Goal: Information Seeking & Learning: Learn about a topic

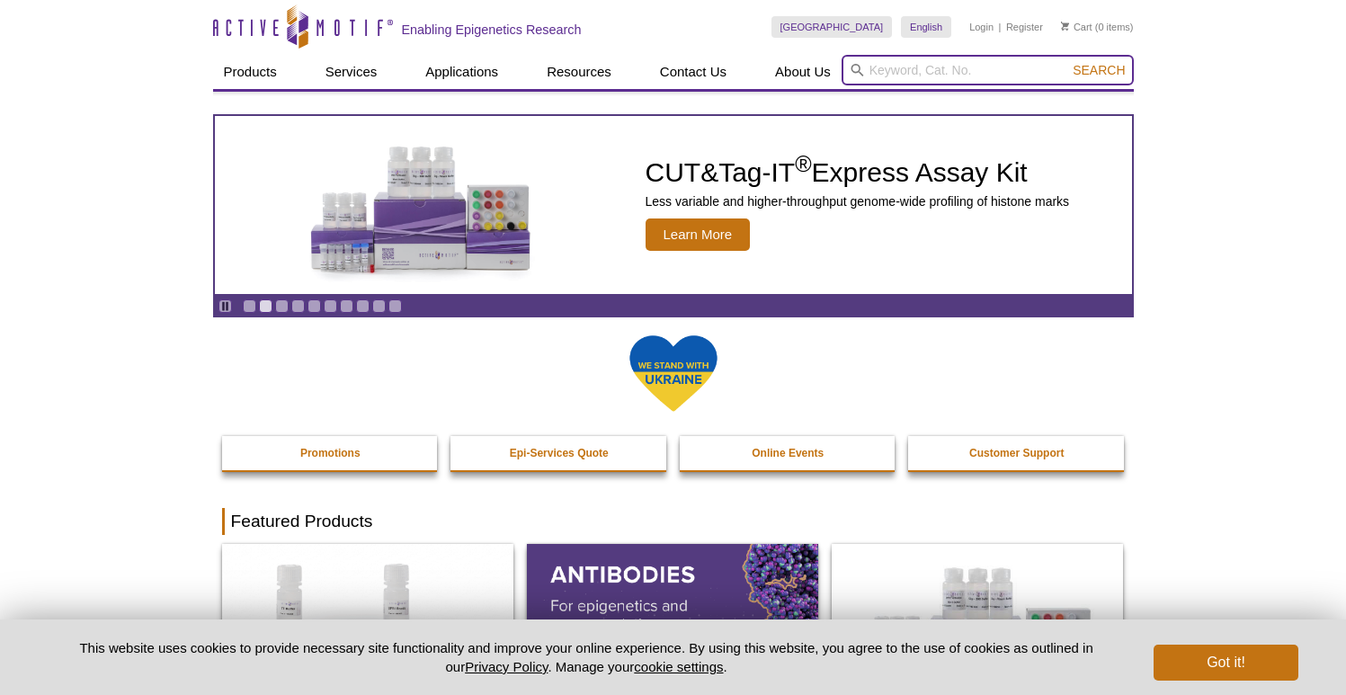
click at [959, 69] on input "search" at bounding box center [988, 70] width 292 height 31
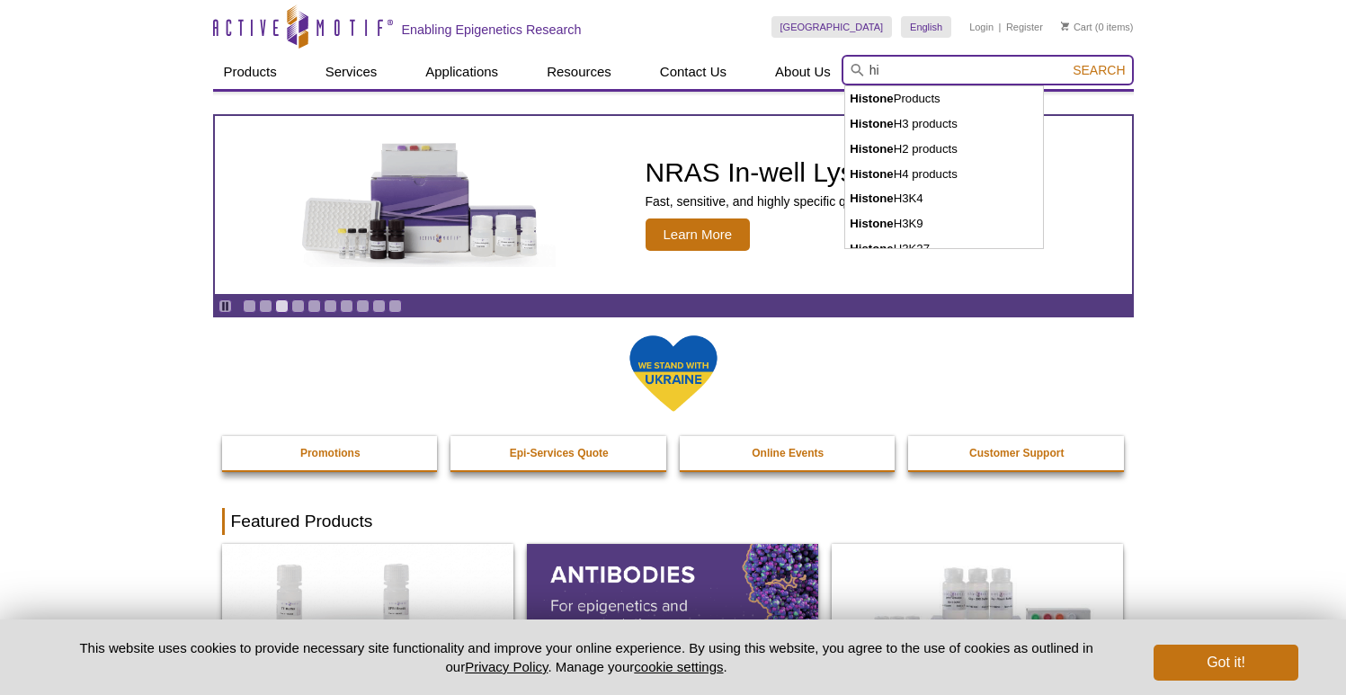
type input "h"
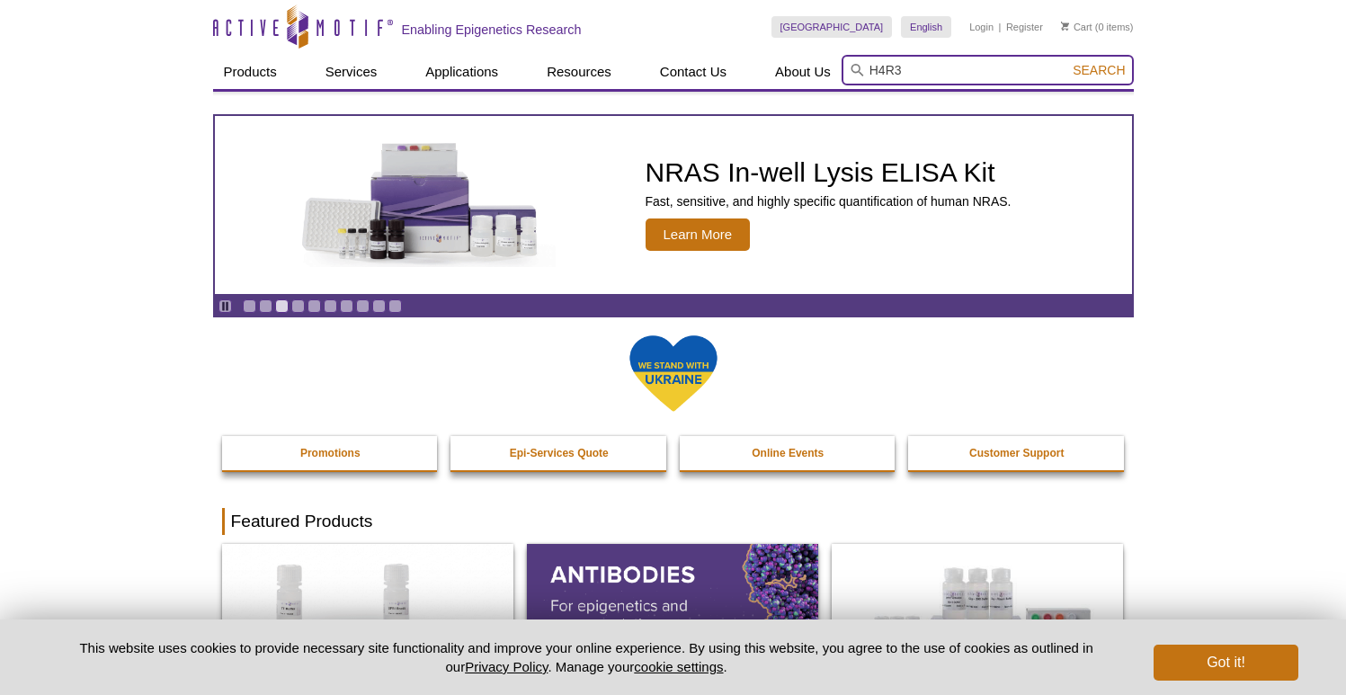
type input "H4R3"
click at [1068, 62] on button "Search" at bounding box center [1099, 70] width 63 height 16
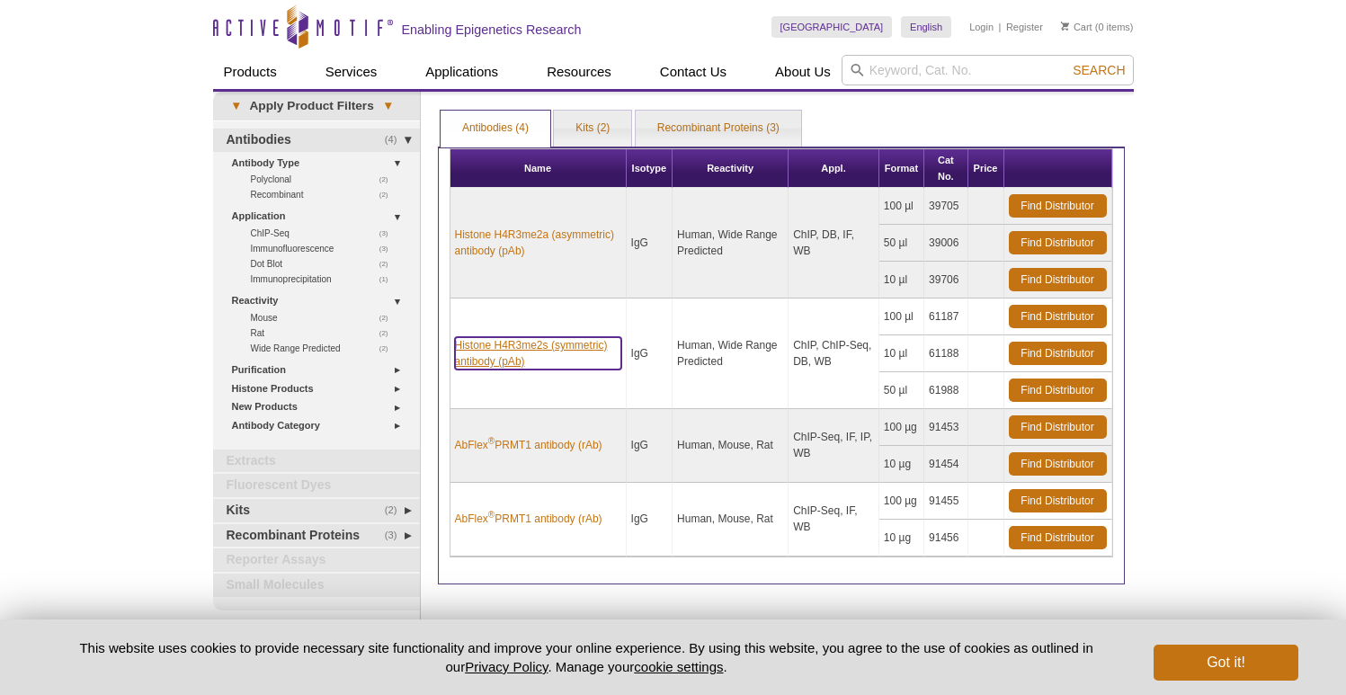
click at [552, 351] on link "Histone H4R3me2s (symmetric) antibody (pAb)" at bounding box center [538, 353] width 166 height 32
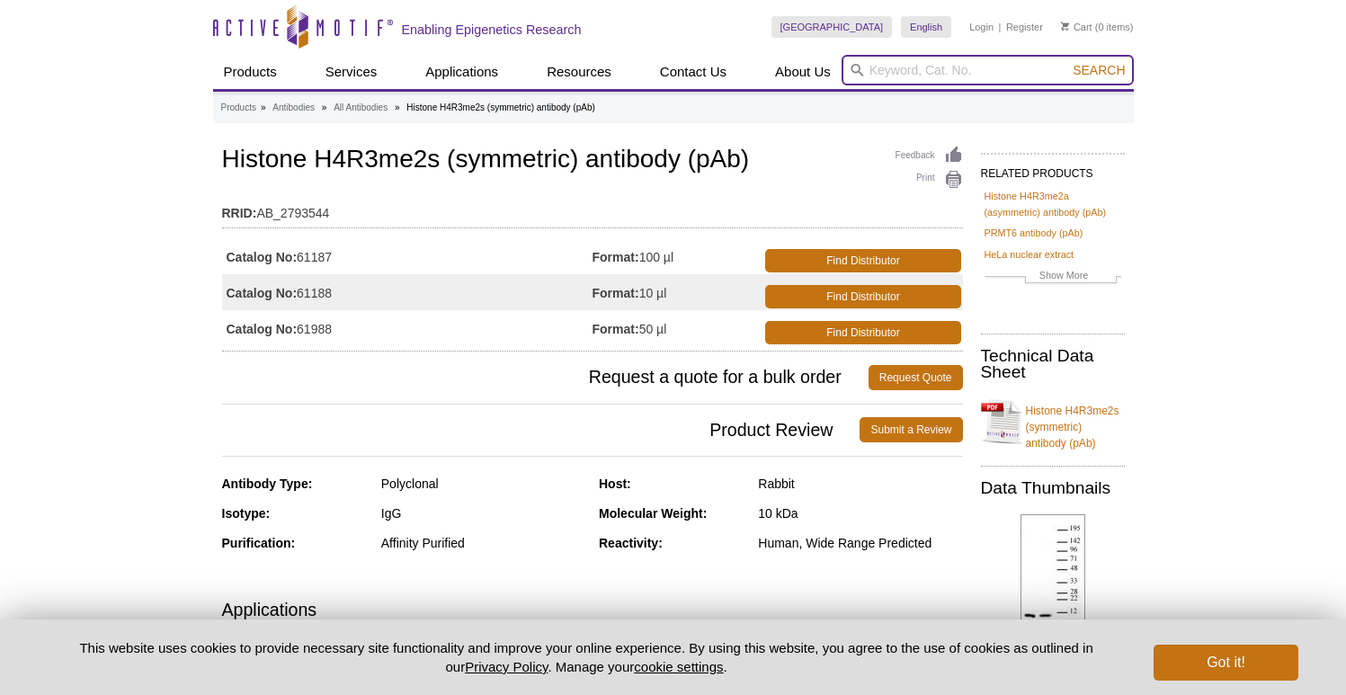
click at [912, 65] on input "search" at bounding box center [988, 70] width 292 height 31
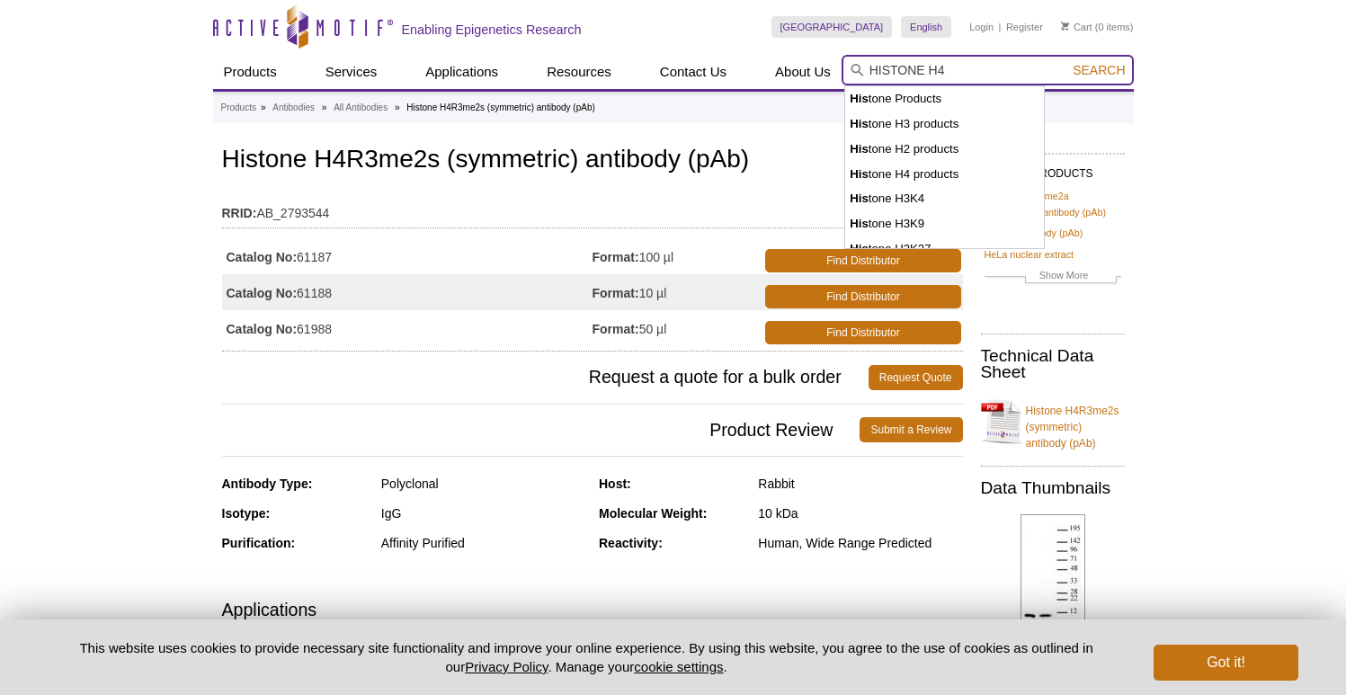
type input "HISTONE H4"
click at [1068, 62] on button "Search" at bounding box center [1099, 70] width 63 height 16
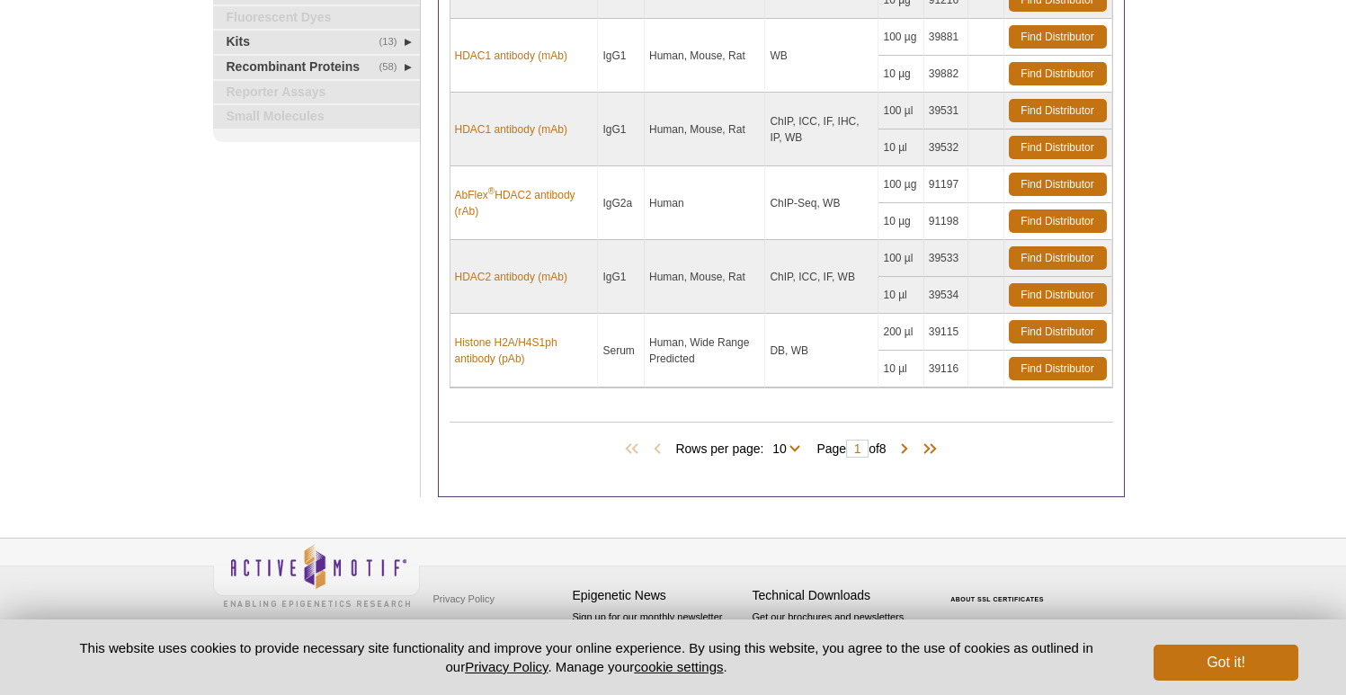
scroll to position [649, 0]
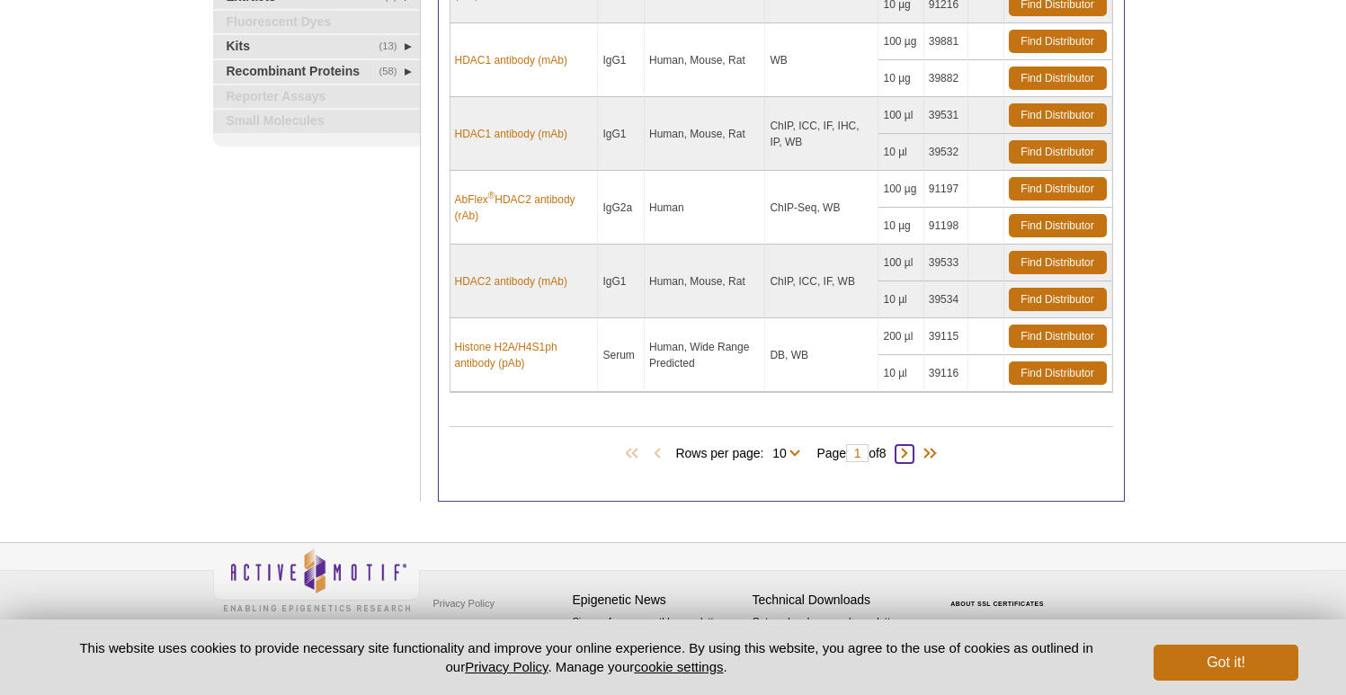
click at [906, 453] on span at bounding box center [905, 454] width 18 height 18
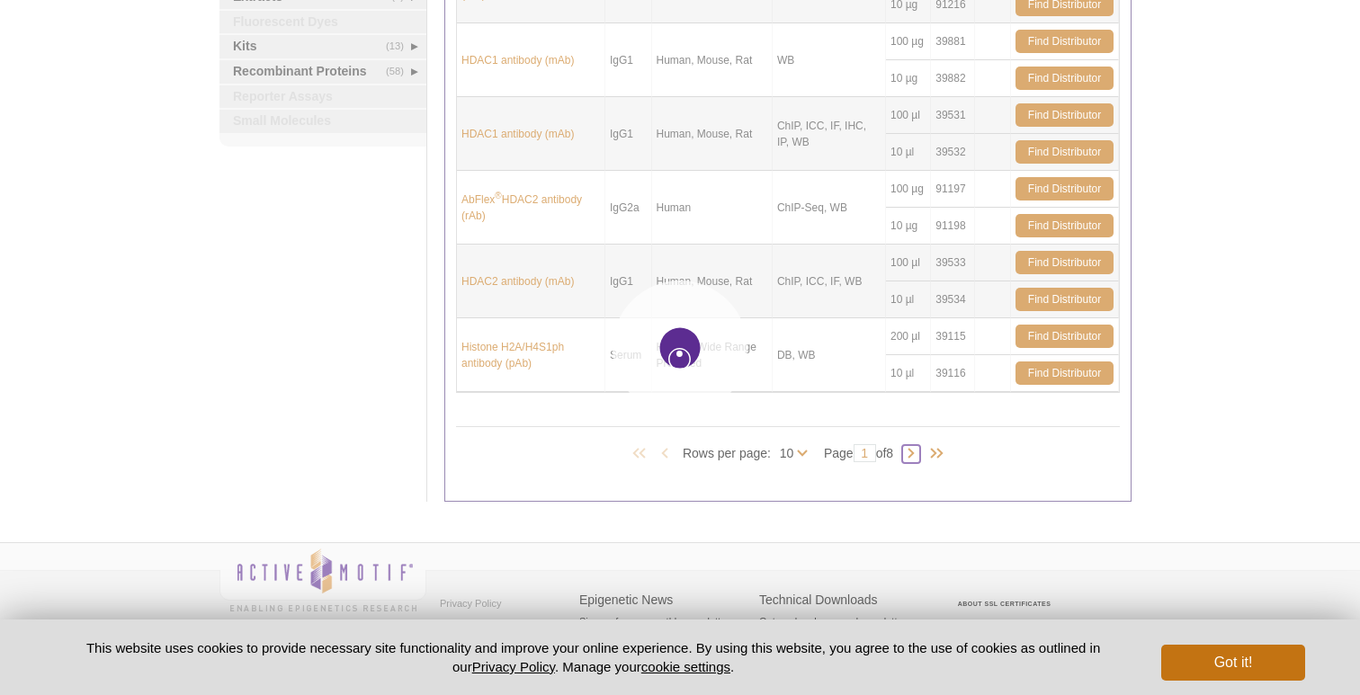
type input "2"
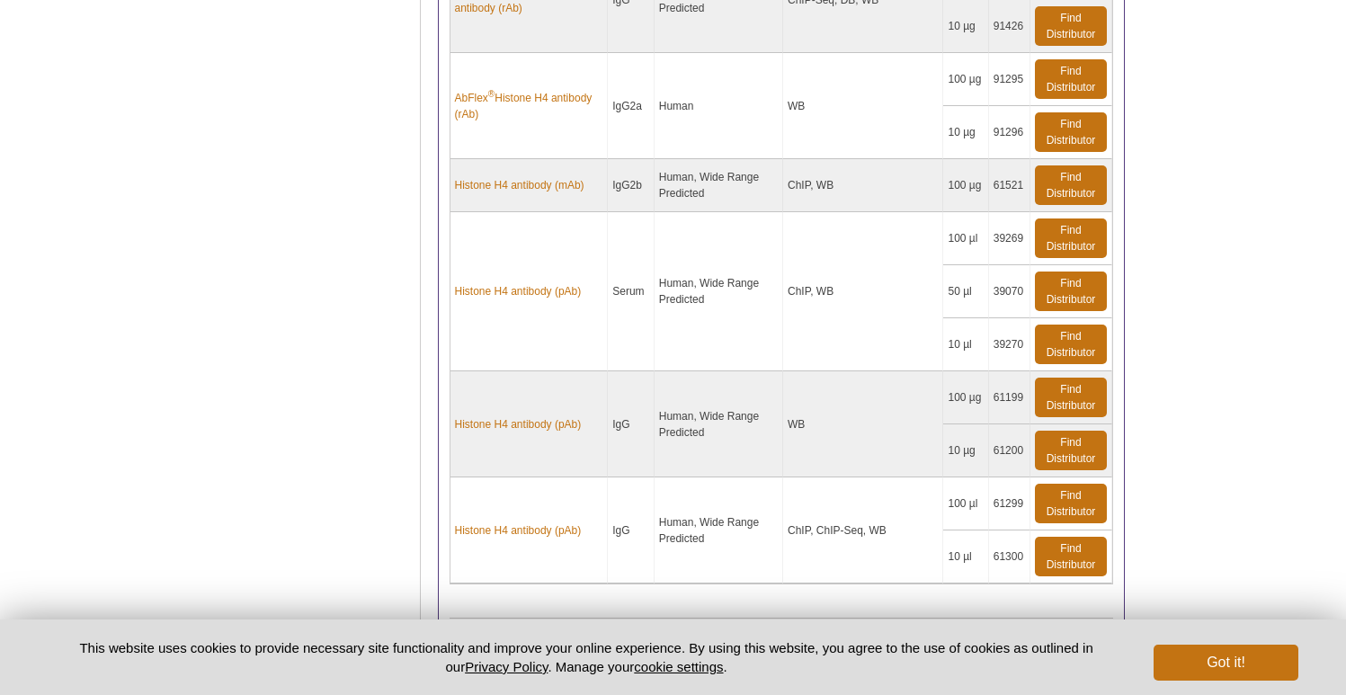
scroll to position [806, 0]
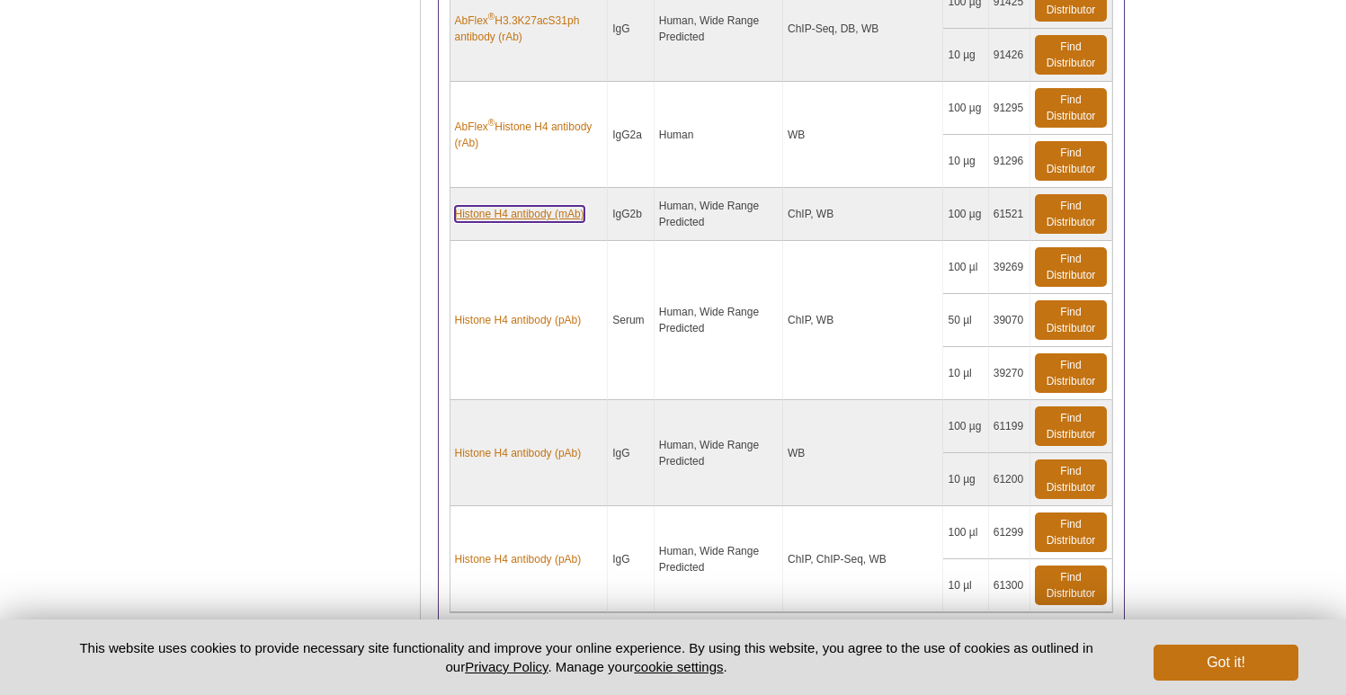
click at [531, 209] on link "Histone H4 antibody (mAb)" at bounding box center [520, 214] width 130 height 16
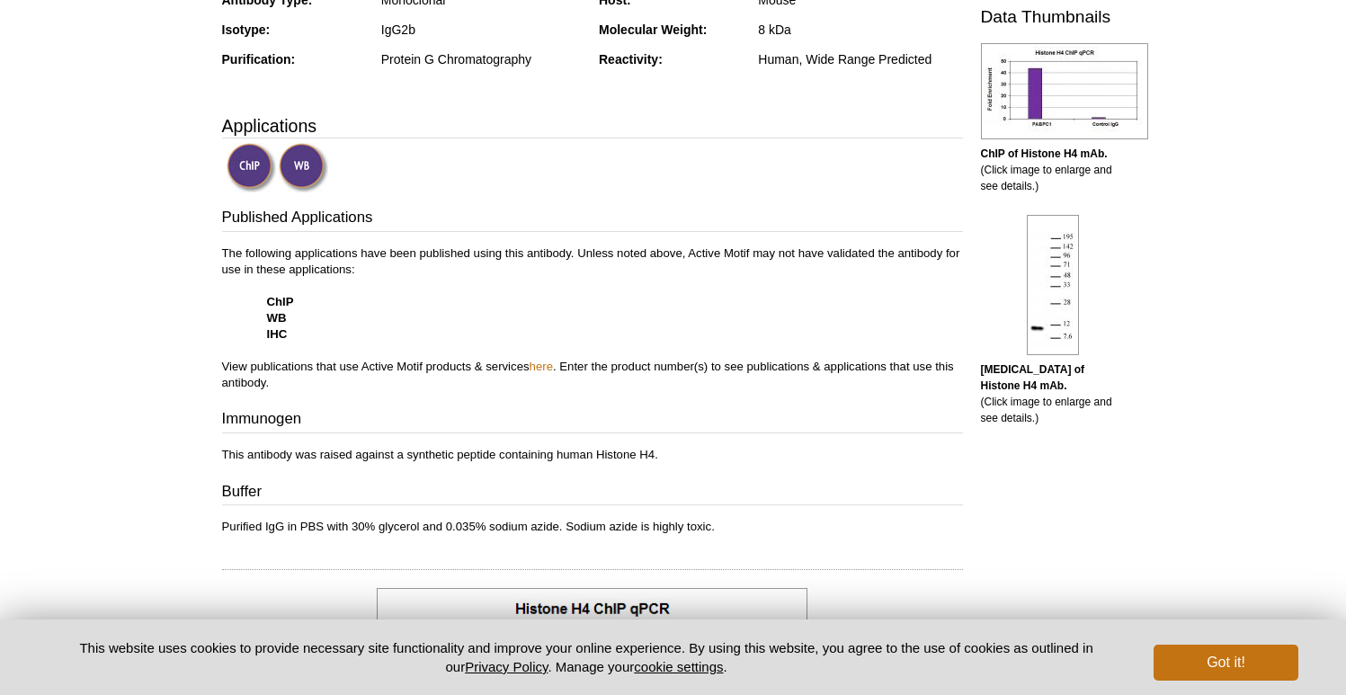
scroll to position [429, 0]
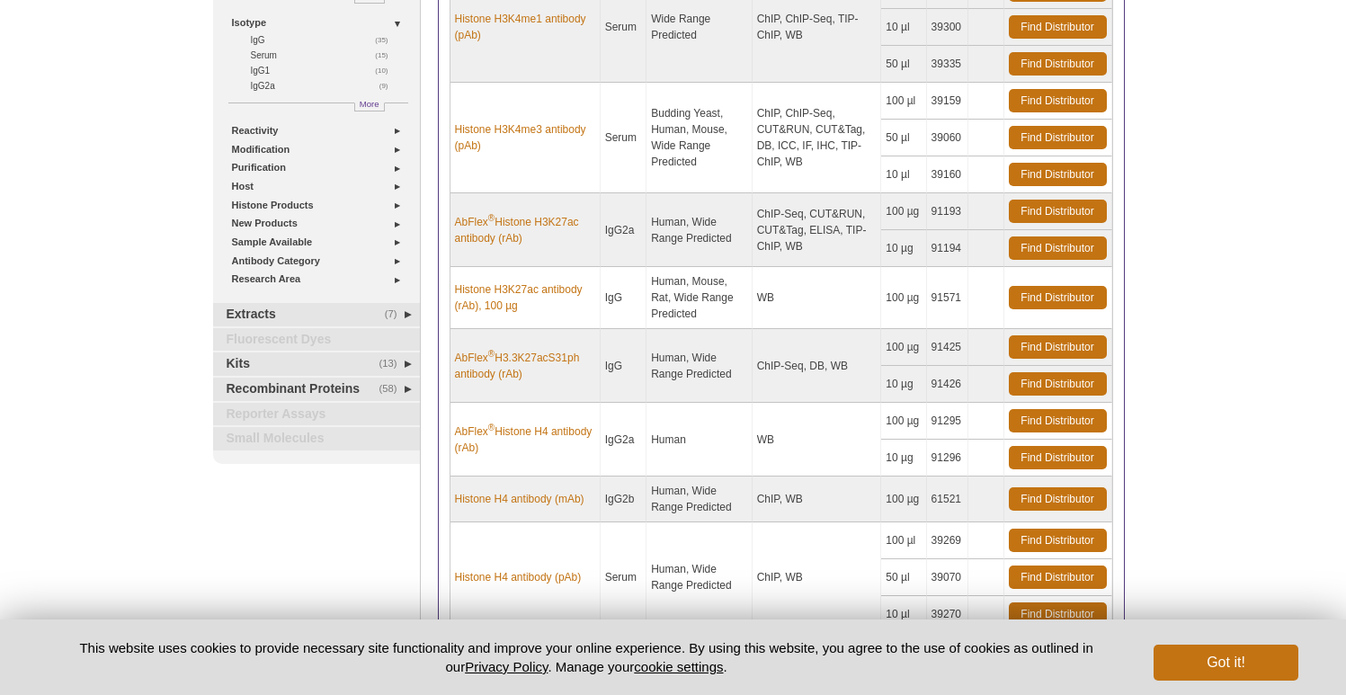
scroll to position [566, 0]
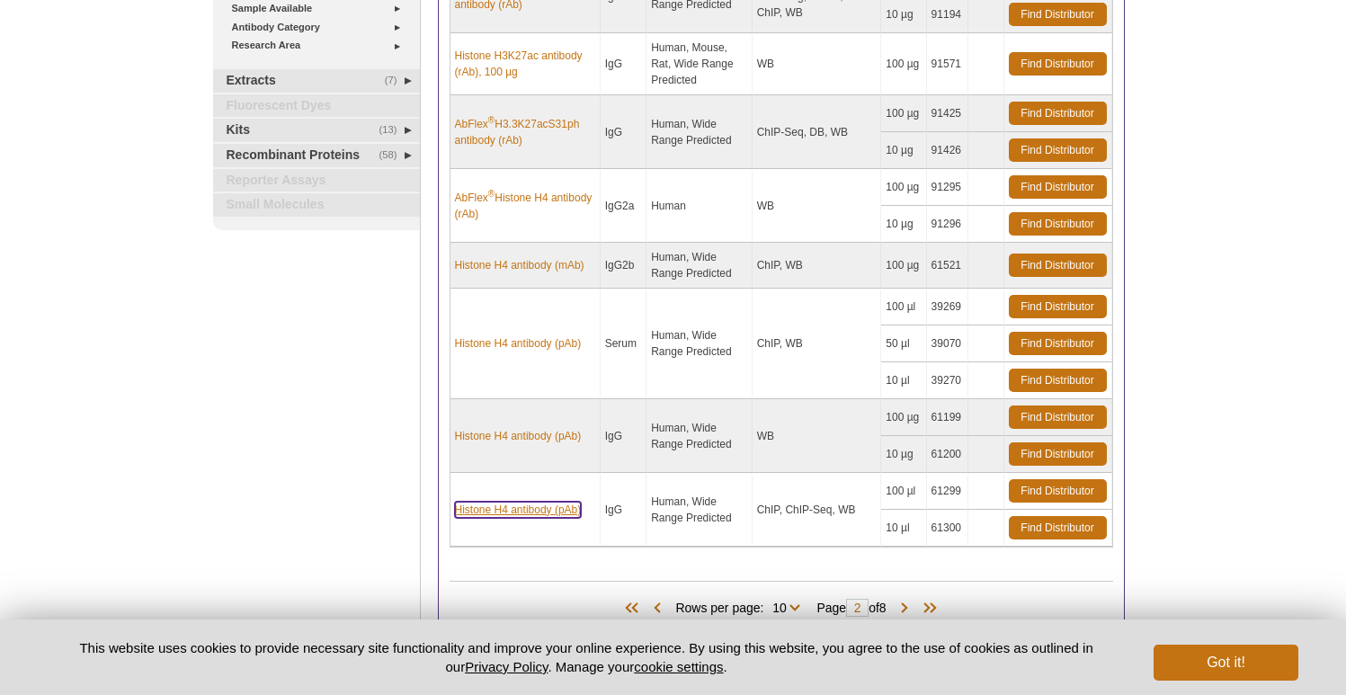
click at [532, 503] on link "Histone H4 antibody (pAb)" at bounding box center [518, 510] width 127 height 16
